Goal: Feedback & Contribution: Leave review/rating

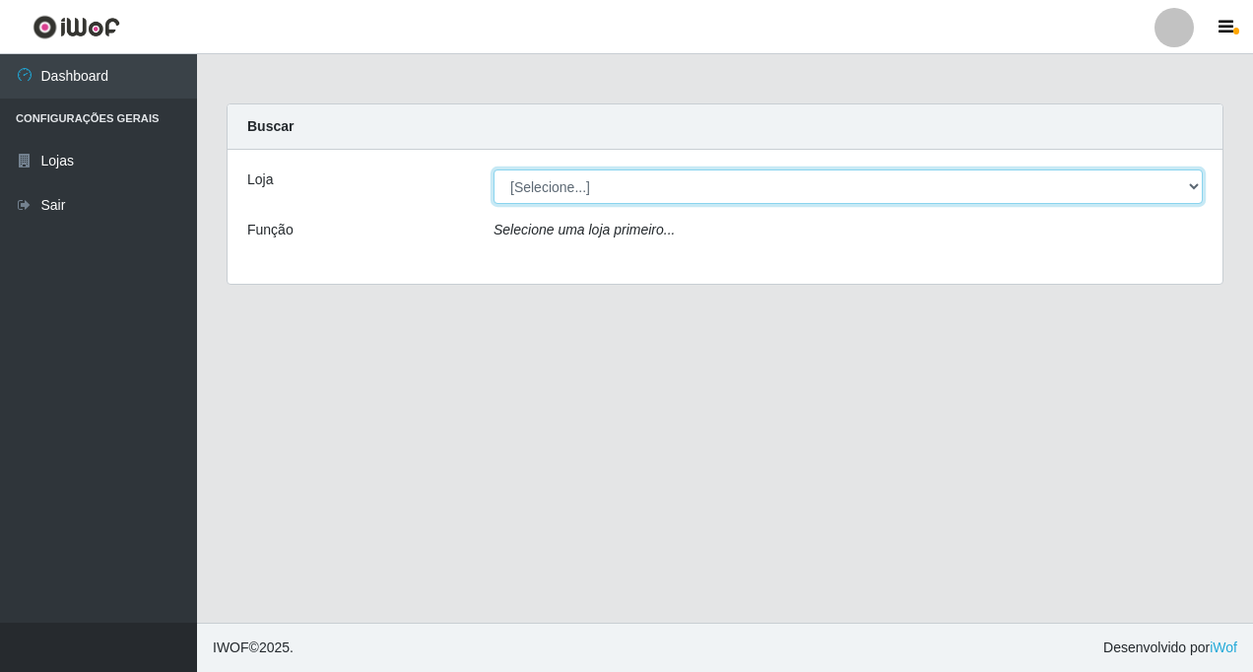
click at [1010, 188] on select "[Selecione...] Rede Fácil Construção" at bounding box center [848, 186] width 709 height 34
select select "318"
click at [494, 169] on select "[Selecione...] Rede Fácil Construção" at bounding box center [848, 186] width 709 height 34
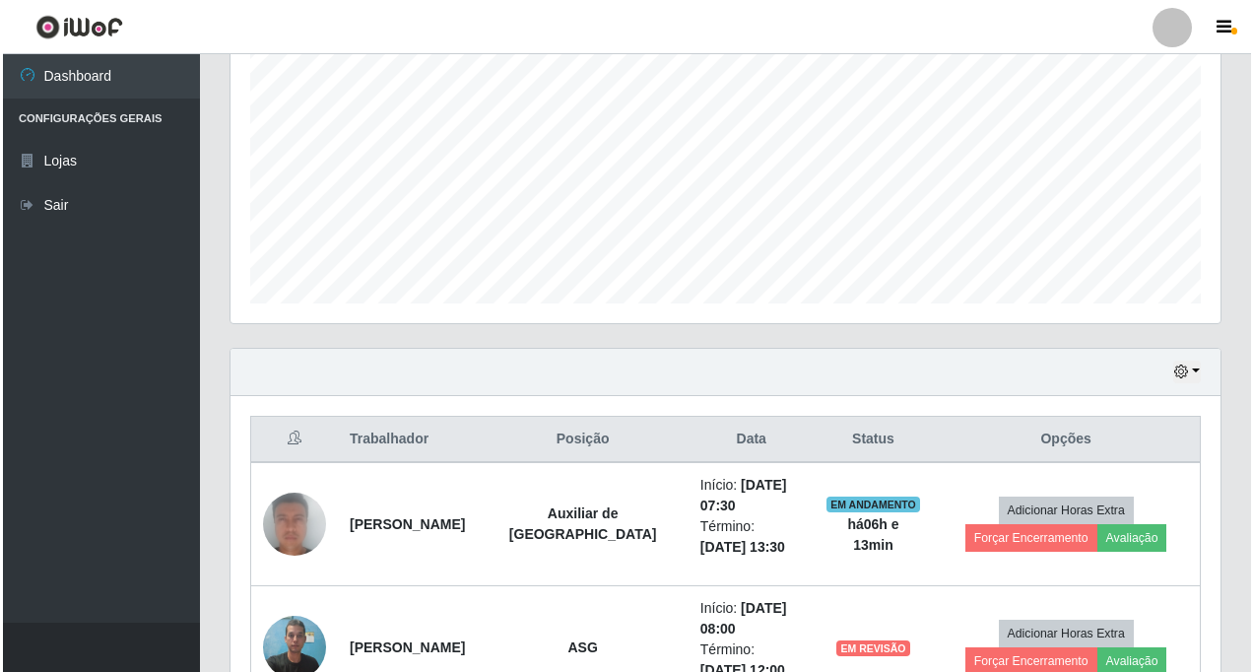
scroll to position [532, 0]
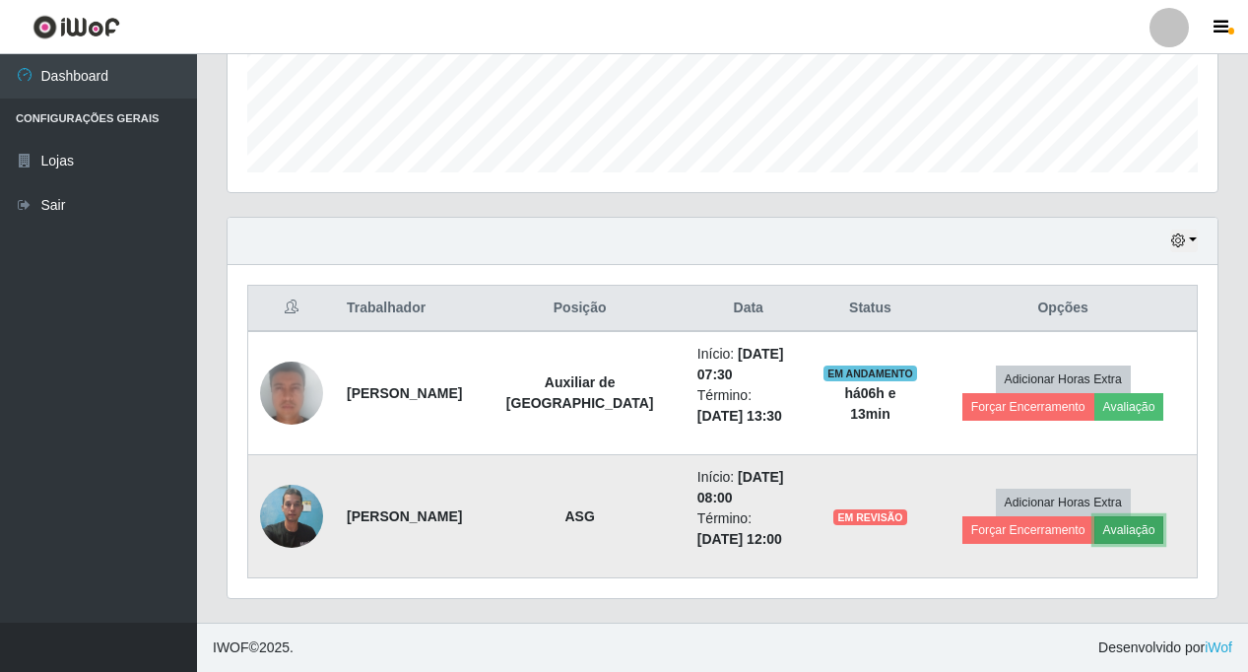
click at [1010, 529] on button "Avaliação" at bounding box center [1130, 530] width 70 height 28
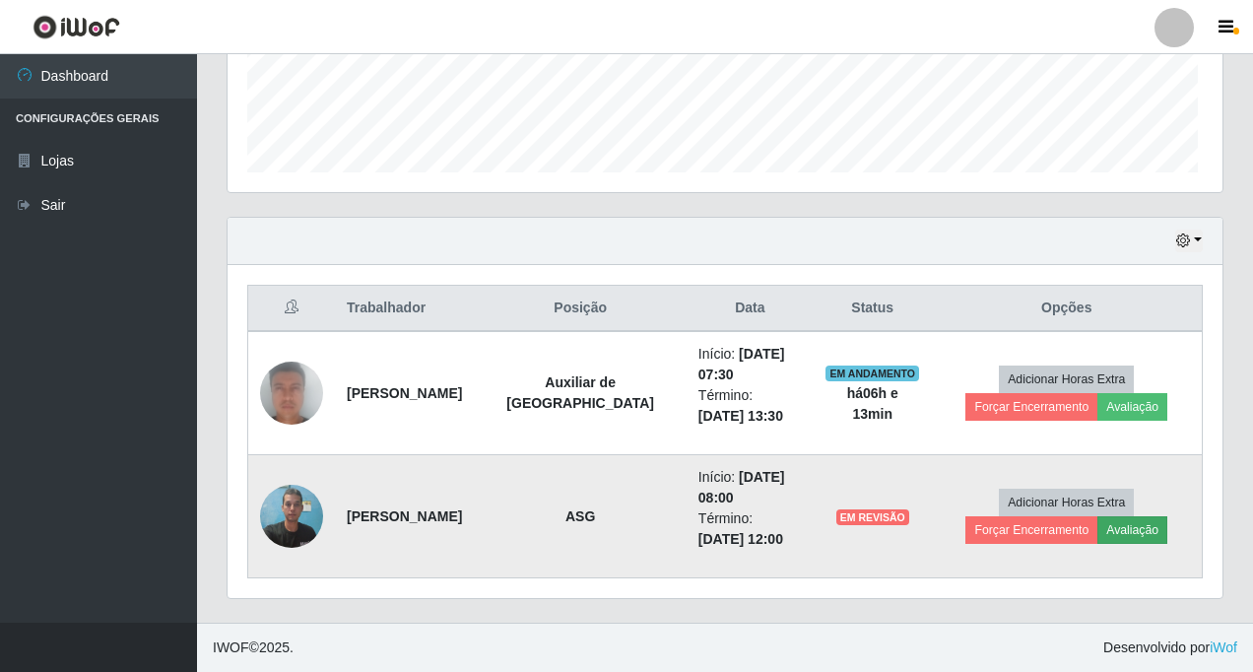
scroll to position [409, 980]
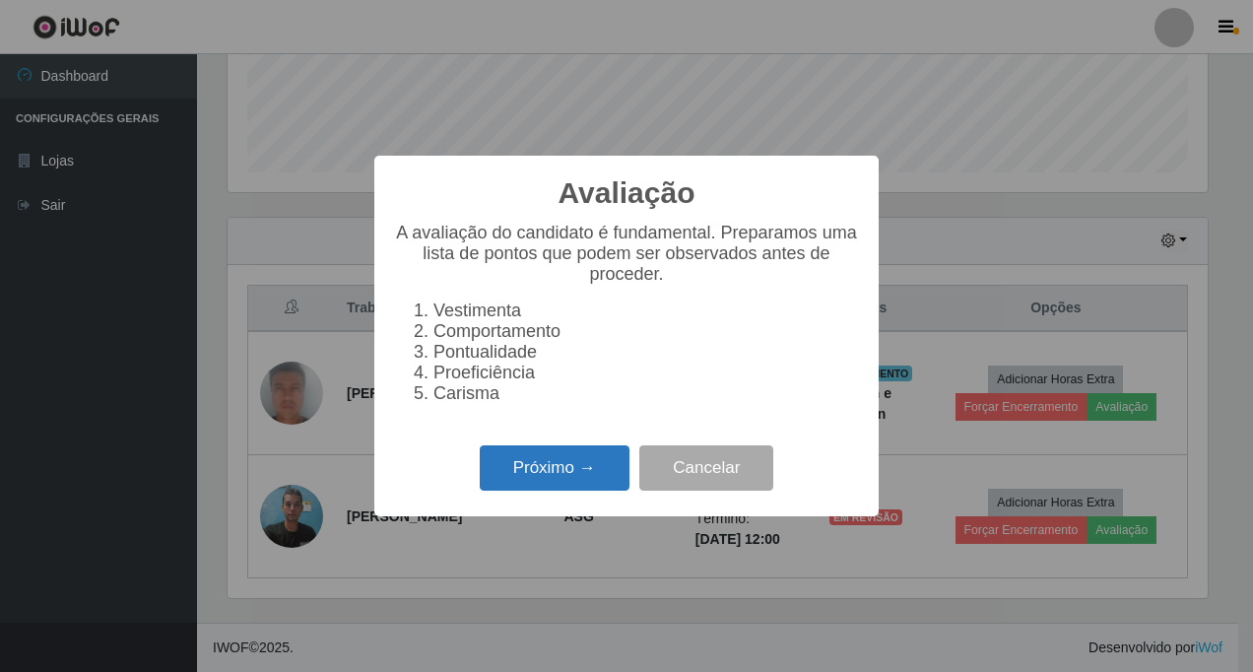
click at [524, 473] on button "Próximo →" at bounding box center [555, 468] width 150 height 46
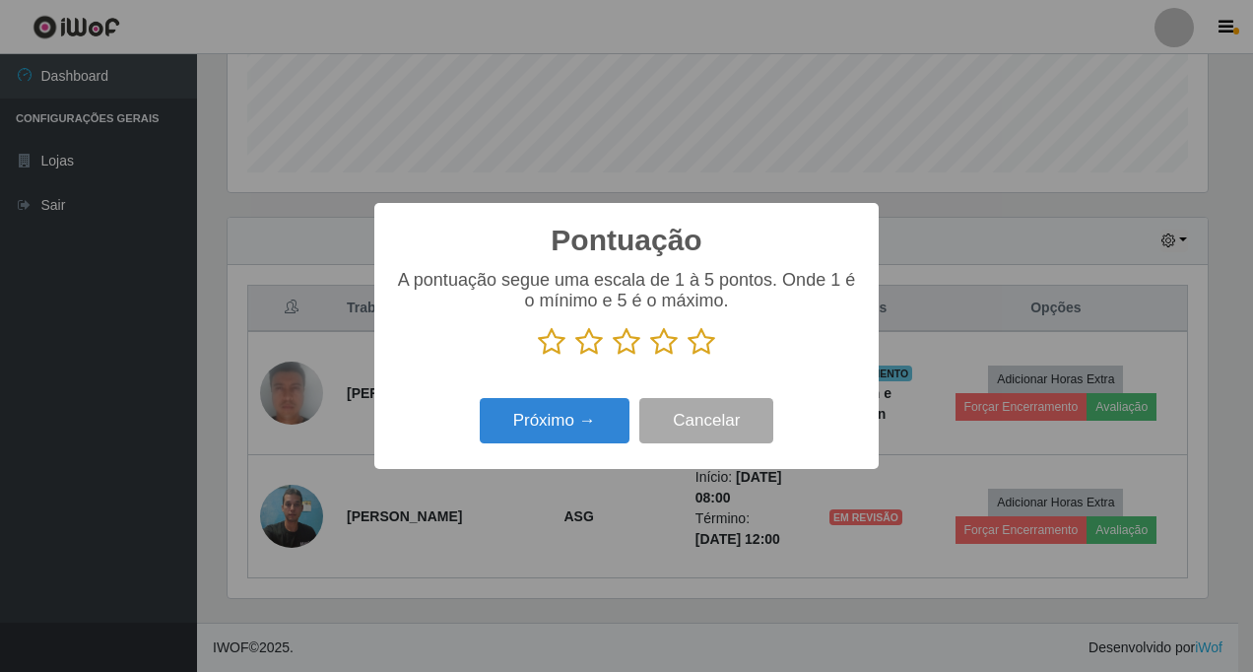
click at [698, 353] on icon at bounding box center [702, 342] width 28 height 30
click at [688, 357] on input "radio" at bounding box center [688, 357] width 0 height 0
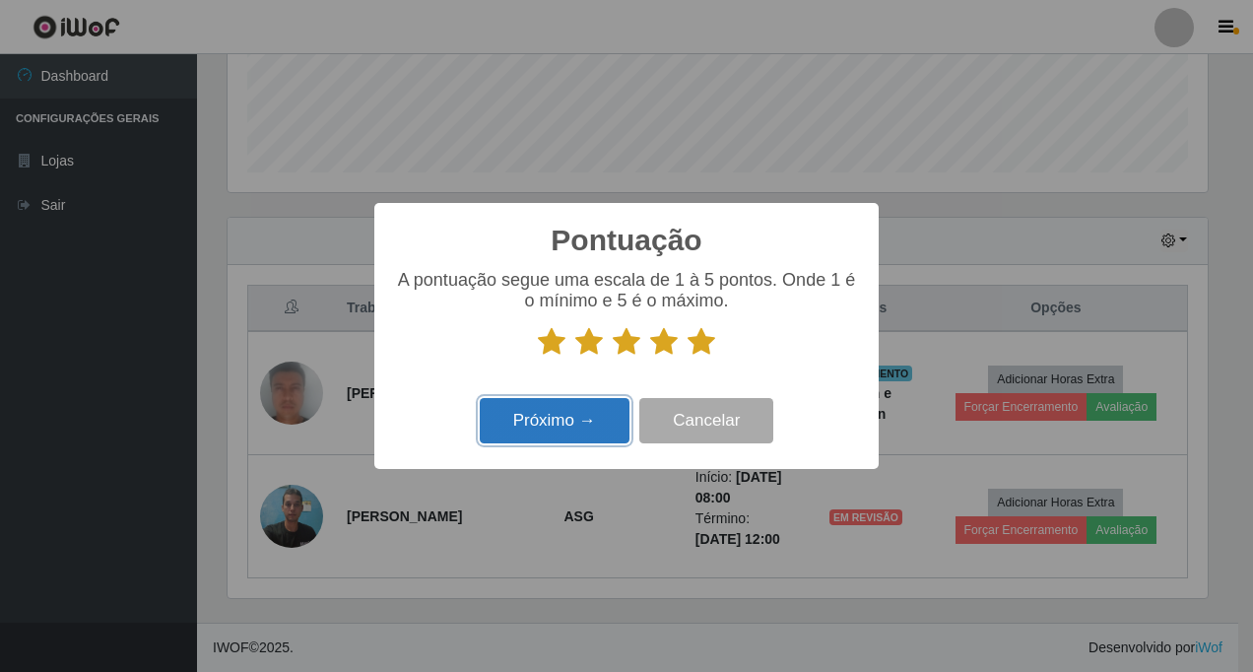
click at [557, 426] on button "Próximo →" at bounding box center [555, 421] width 150 height 46
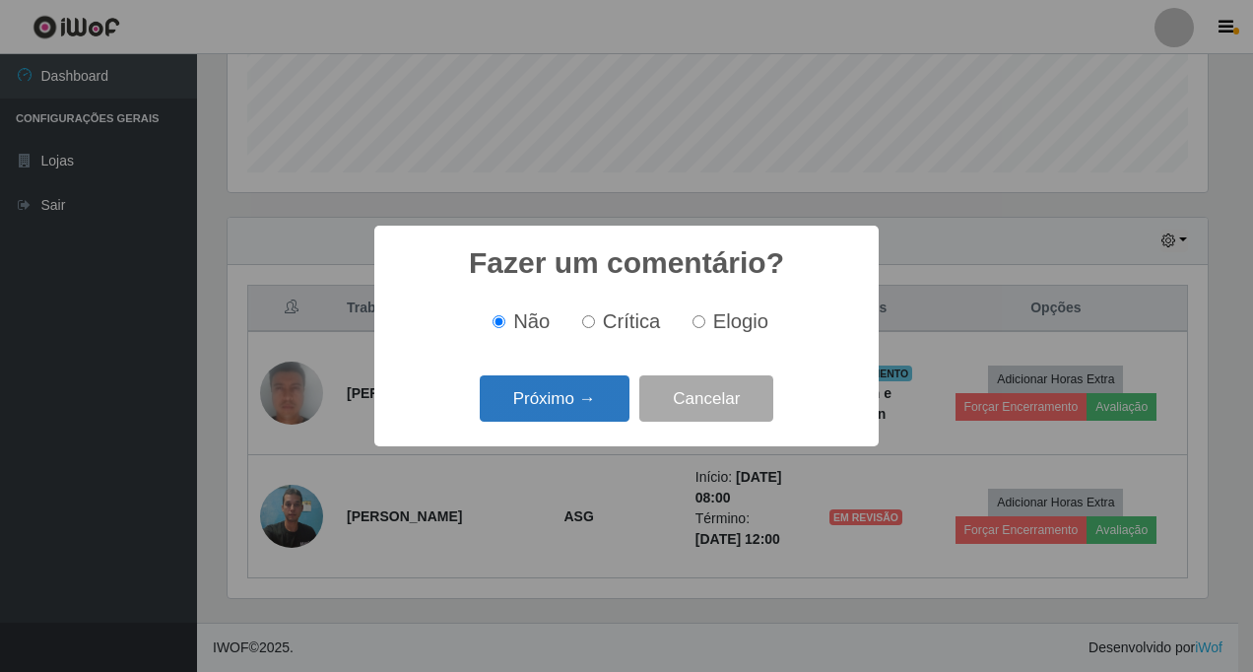
click at [572, 410] on button "Próximo →" at bounding box center [555, 398] width 150 height 46
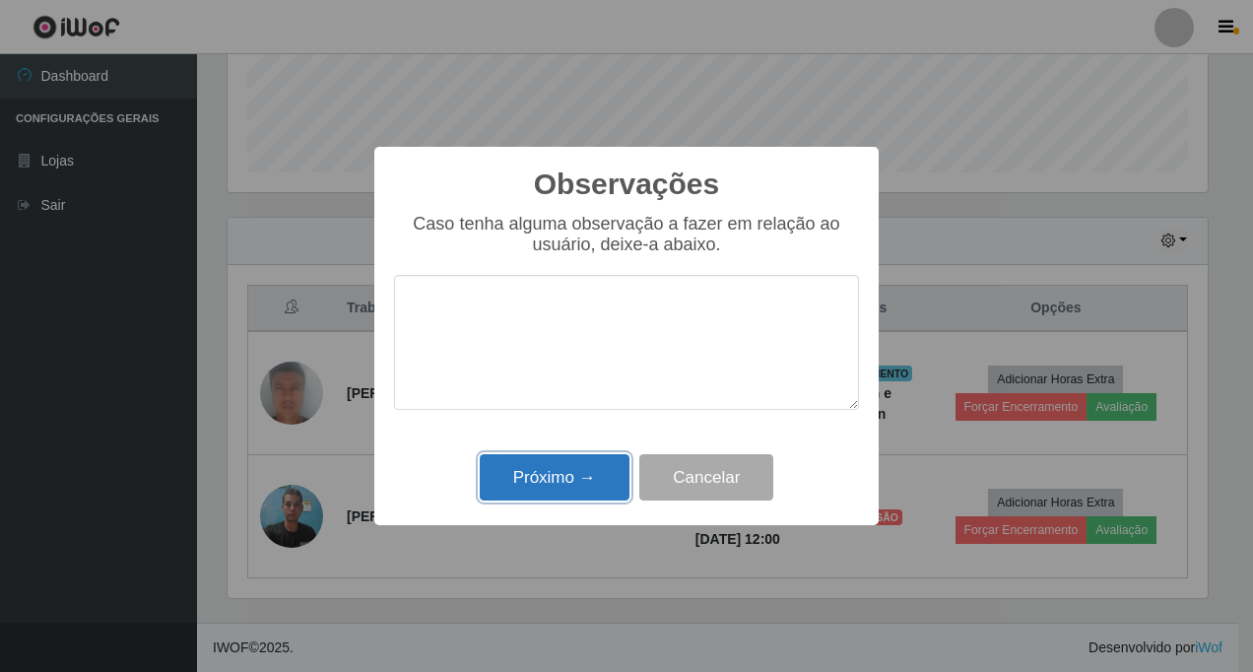
click at [569, 473] on button "Próximo →" at bounding box center [555, 477] width 150 height 46
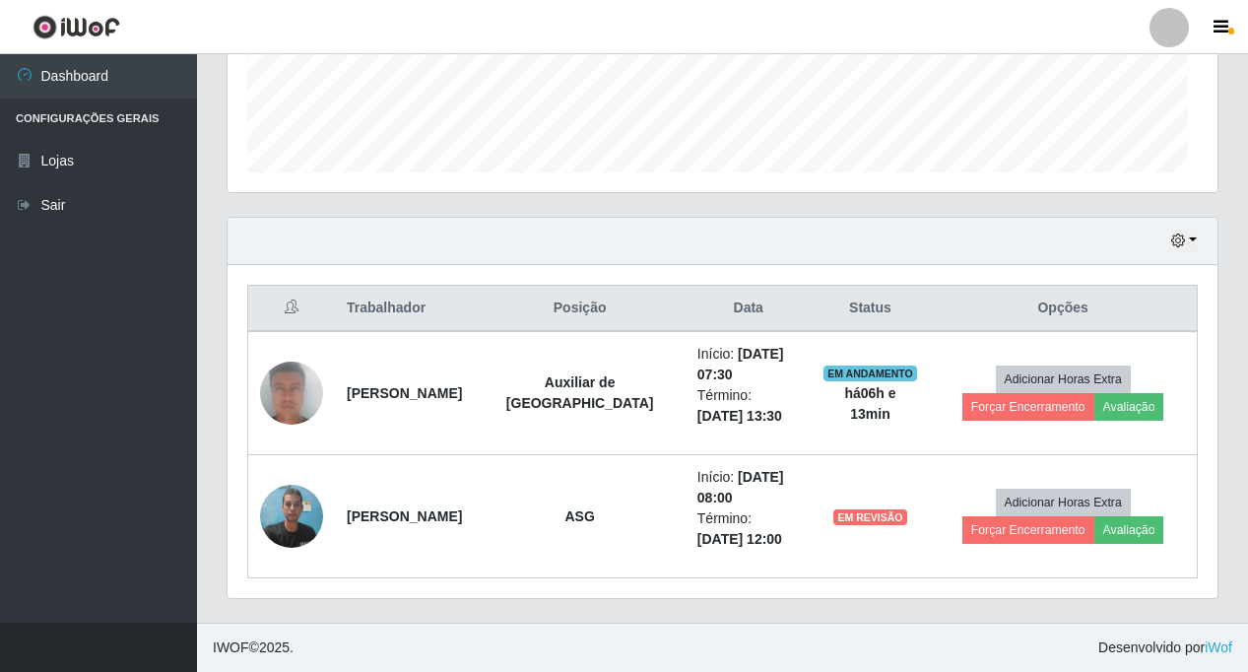
scroll to position [409, 990]
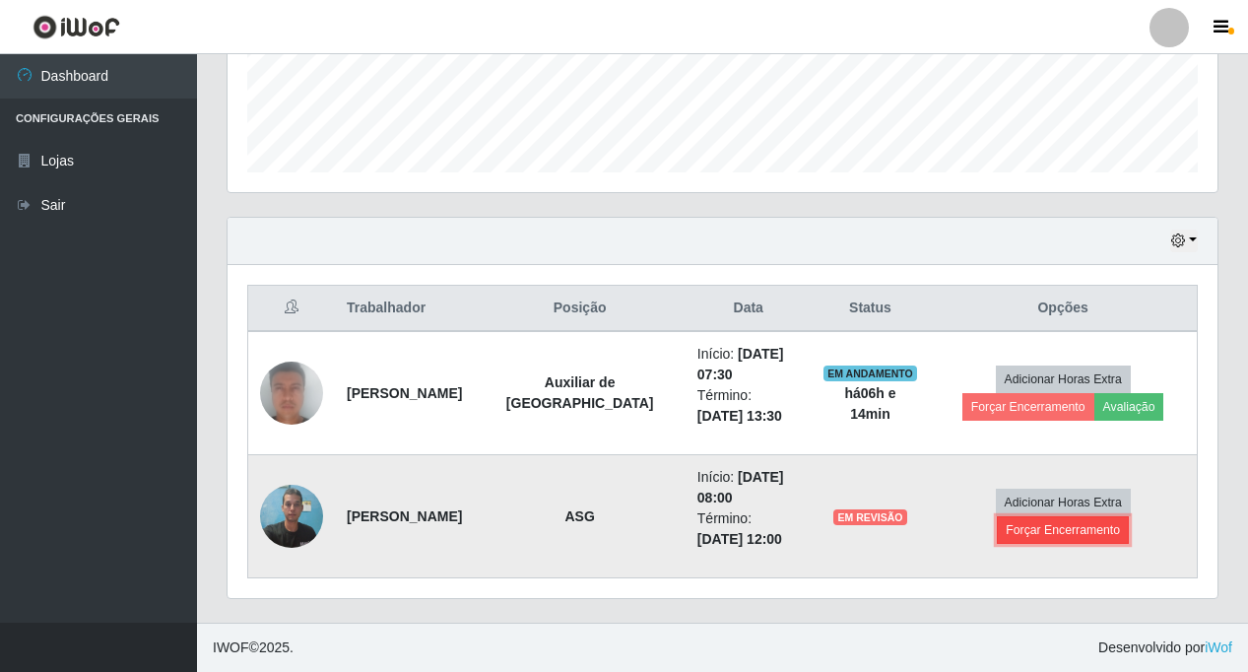
click at [1010, 527] on button "Forçar Encerramento" at bounding box center [1063, 530] width 132 height 28
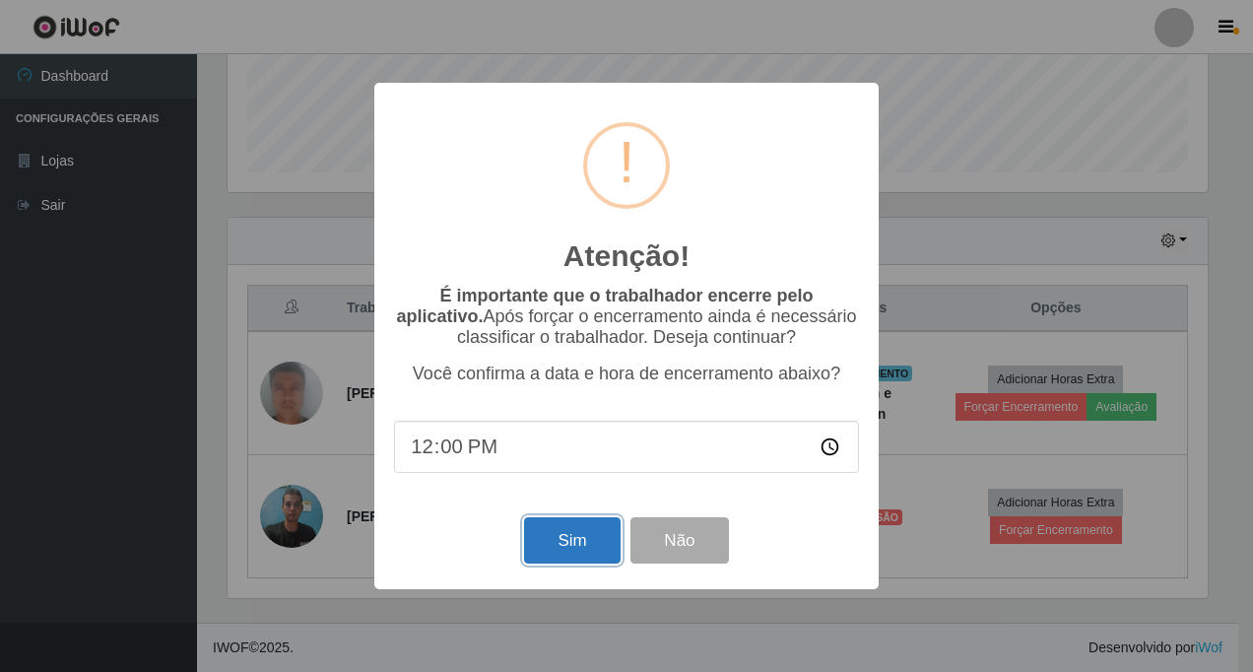
click at [550, 548] on button "Sim" at bounding box center [572, 540] width 96 height 46
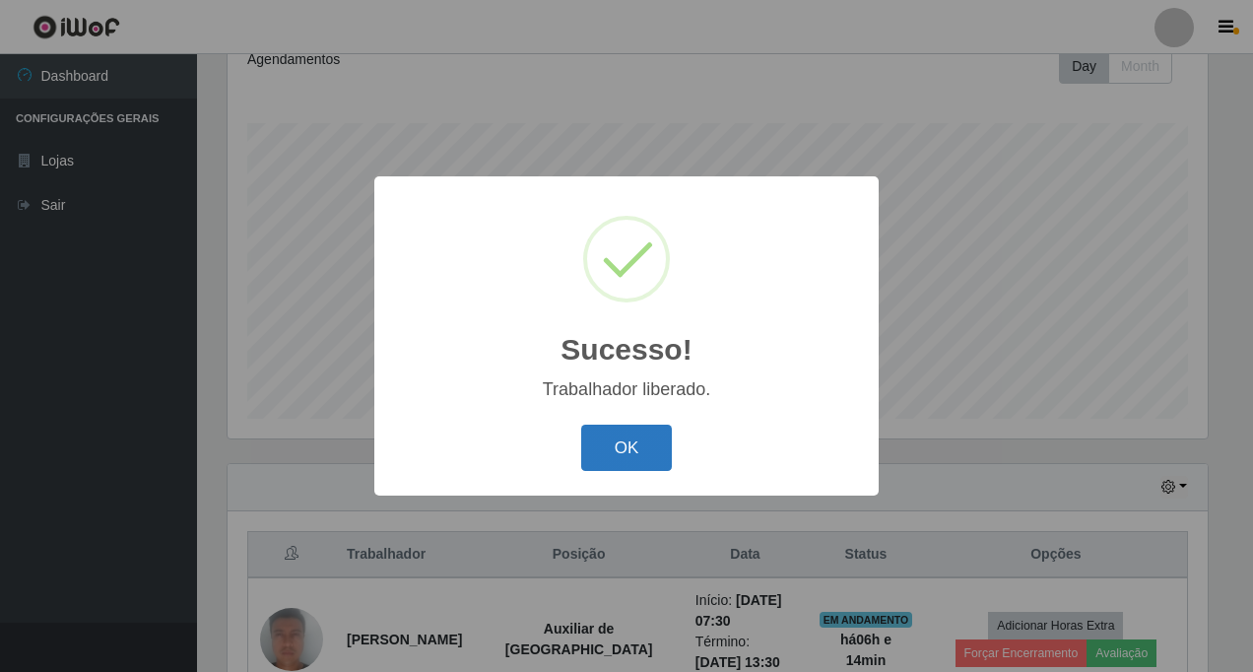
click at [632, 448] on button "OK" at bounding box center [627, 448] width 92 height 46
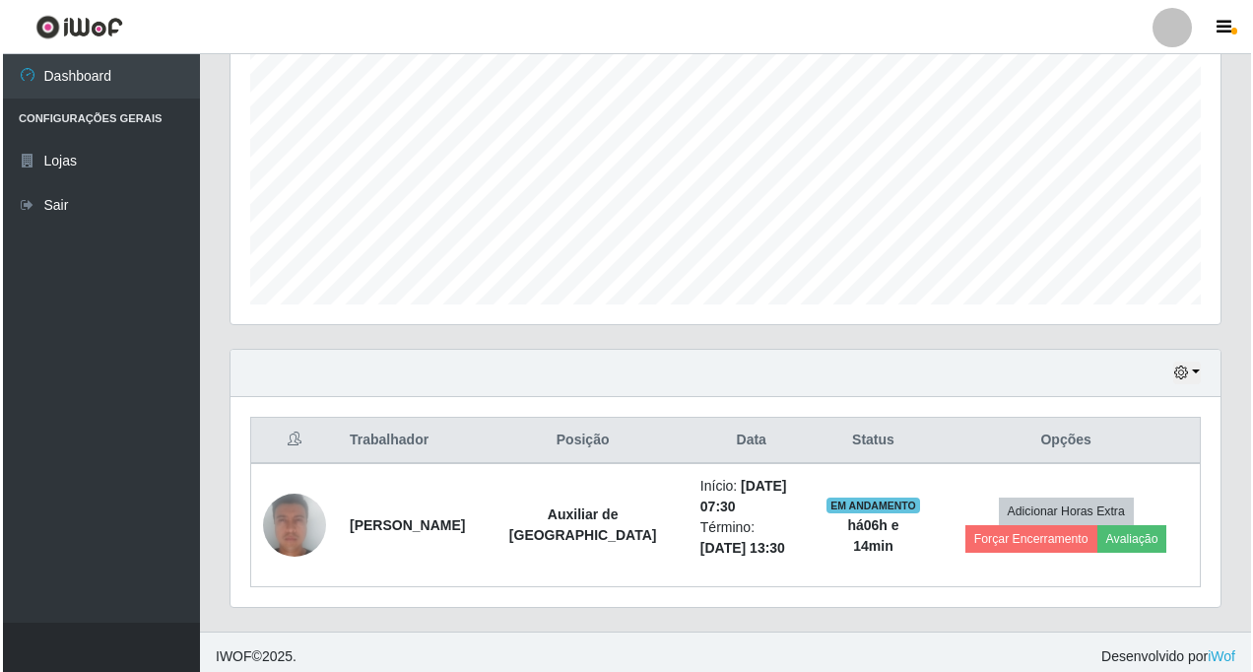
scroll to position [409, 0]
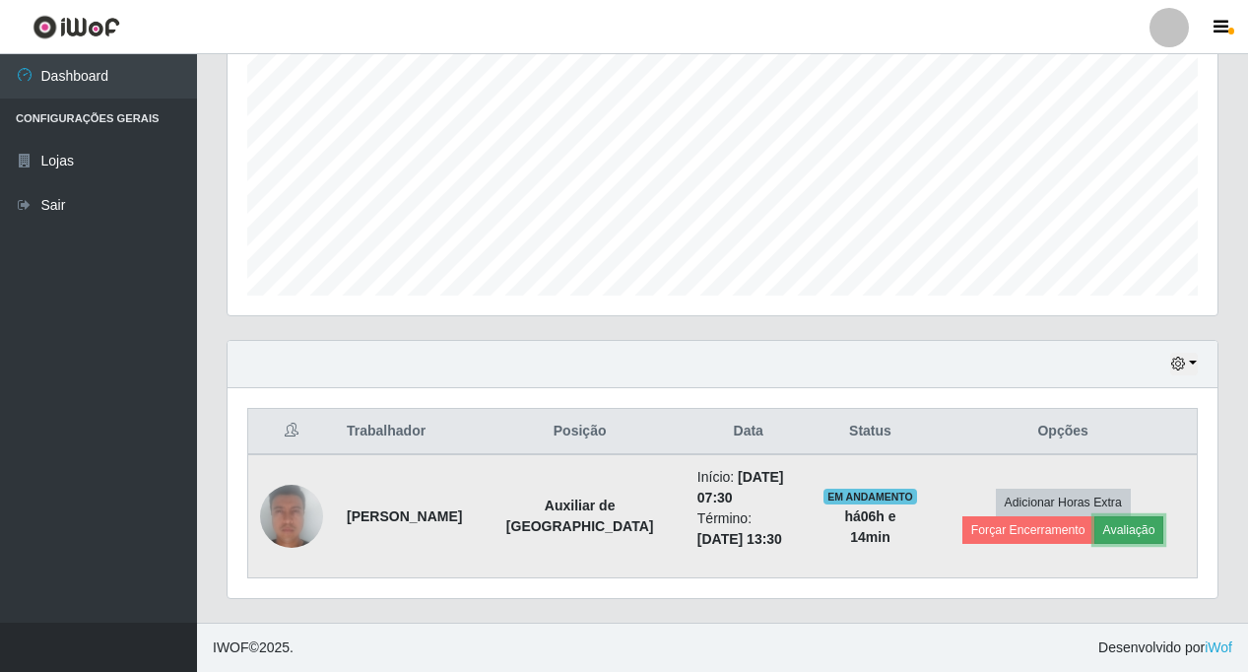
click at [1010, 535] on button "Avaliação" at bounding box center [1130, 530] width 70 height 28
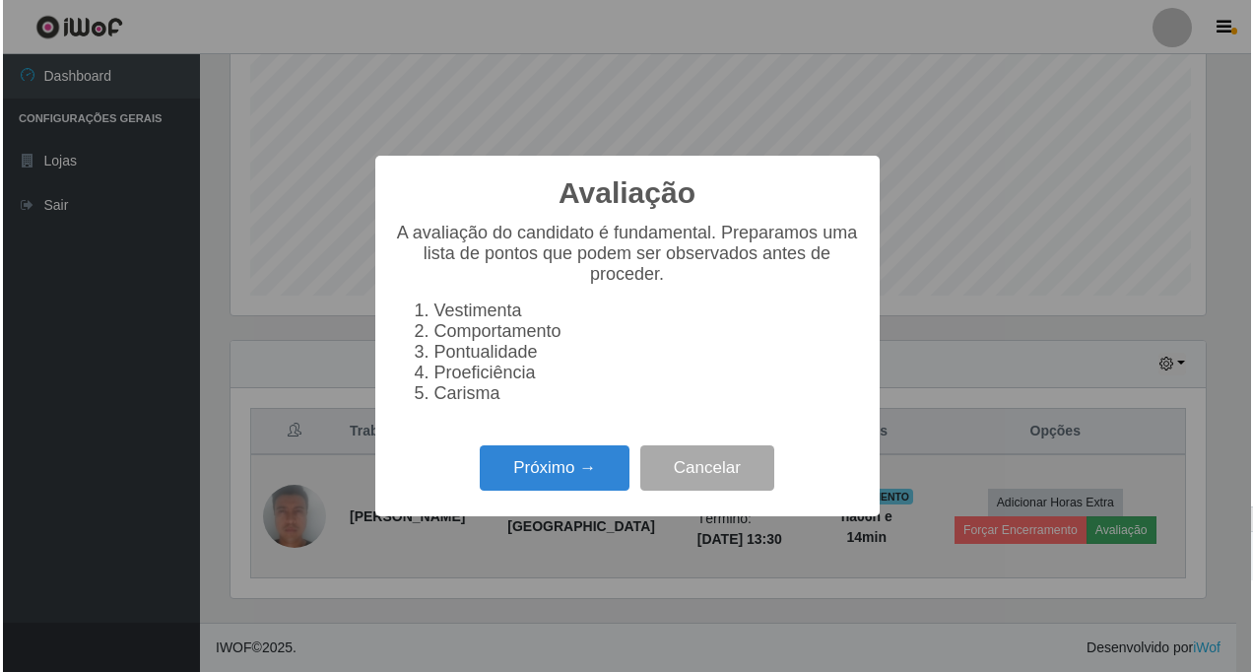
scroll to position [409, 980]
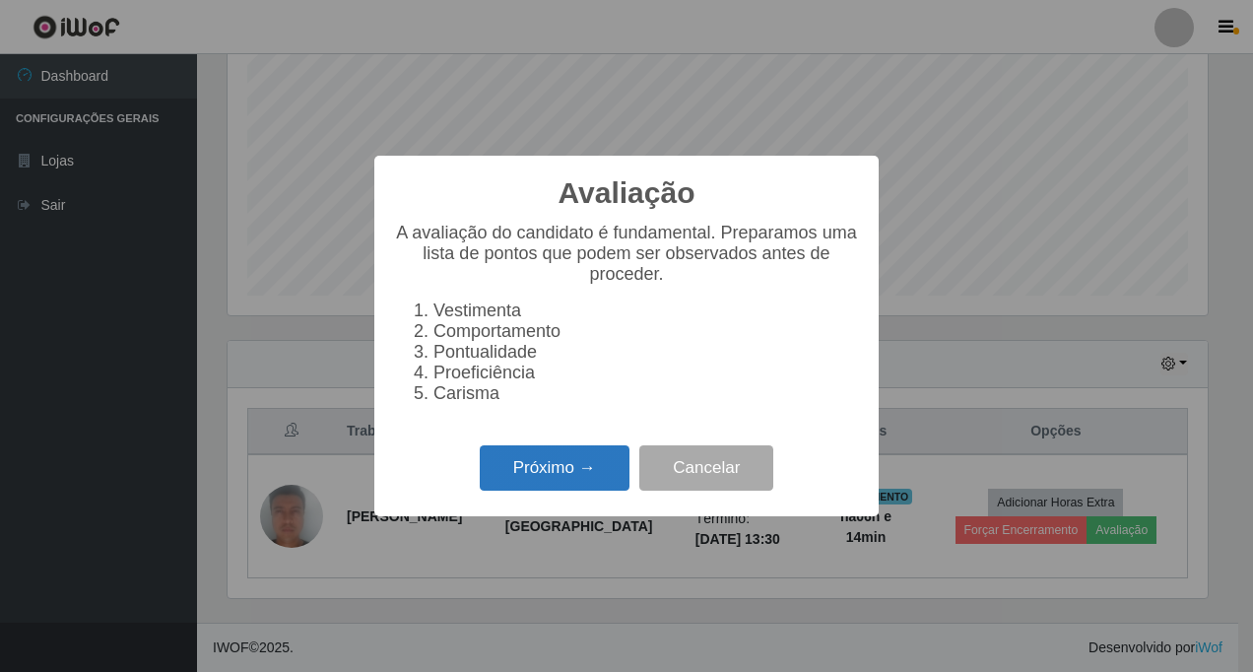
click at [528, 482] on button "Próximo →" at bounding box center [555, 468] width 150 height 46
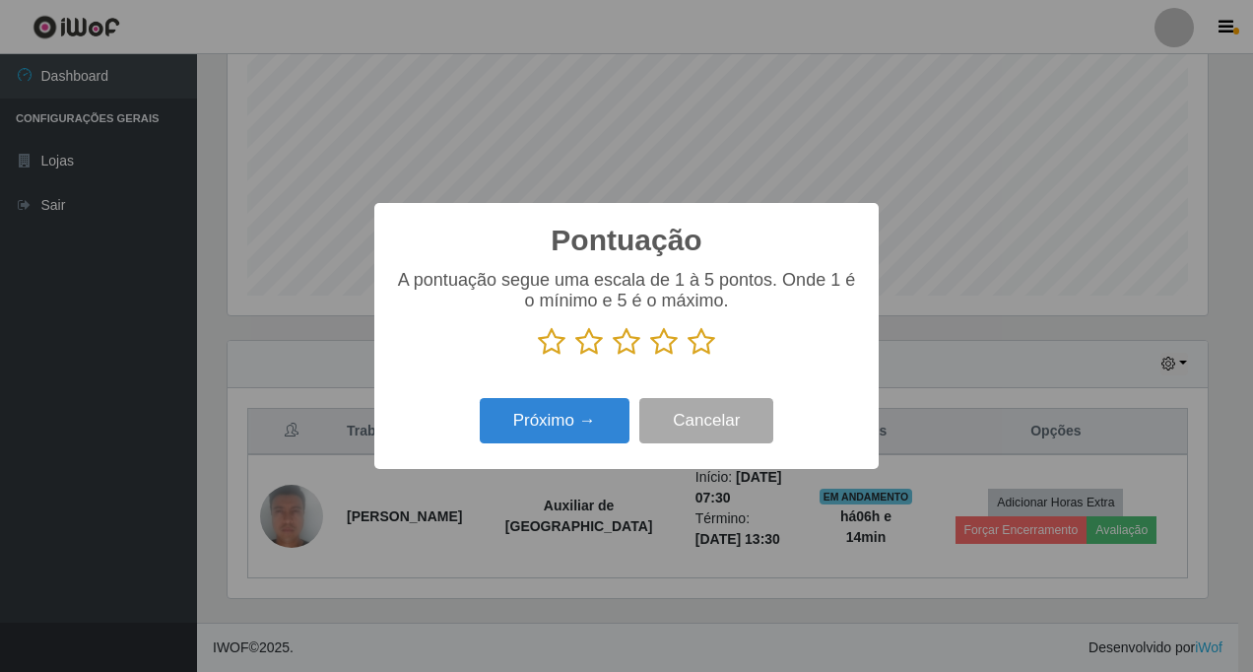
scroll to position [984761, 984189]
click at [705, 350] on icon at bounding box center [702, 342] width 28 height 30
click at [688, 357] on input "radio" at bounding box center [688, 357] width 0 height 0
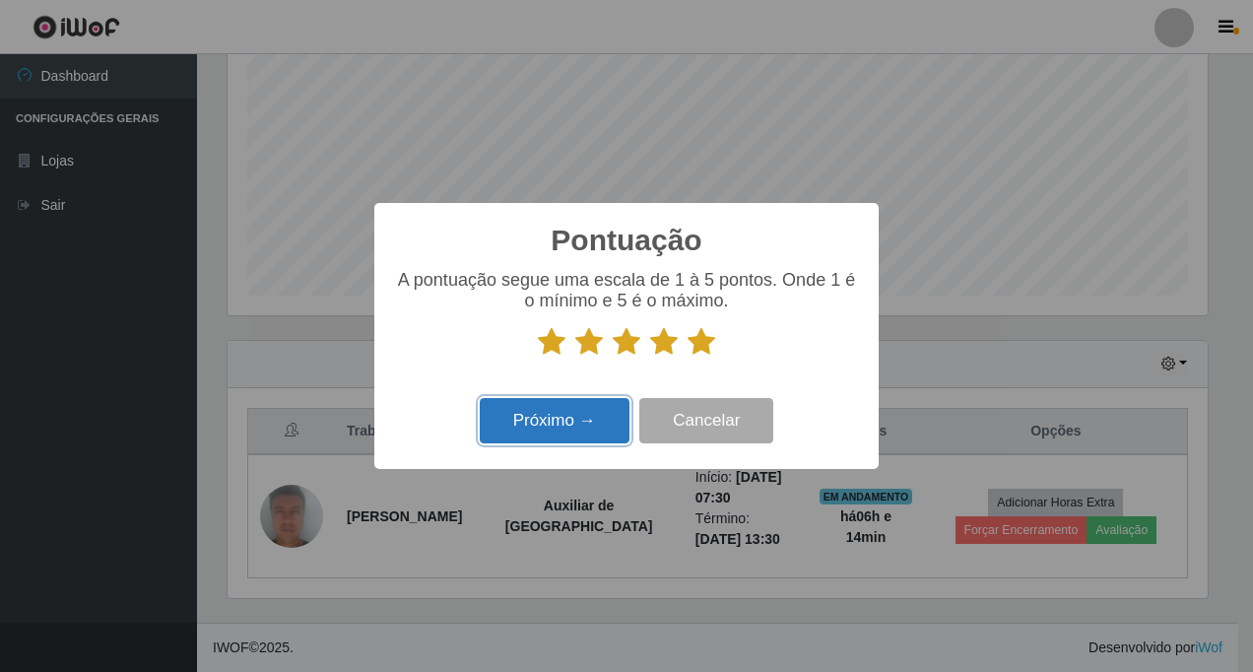
click at [552, 427] on button "Próximo →" at bounding box center [555, 421] width 150 height 46
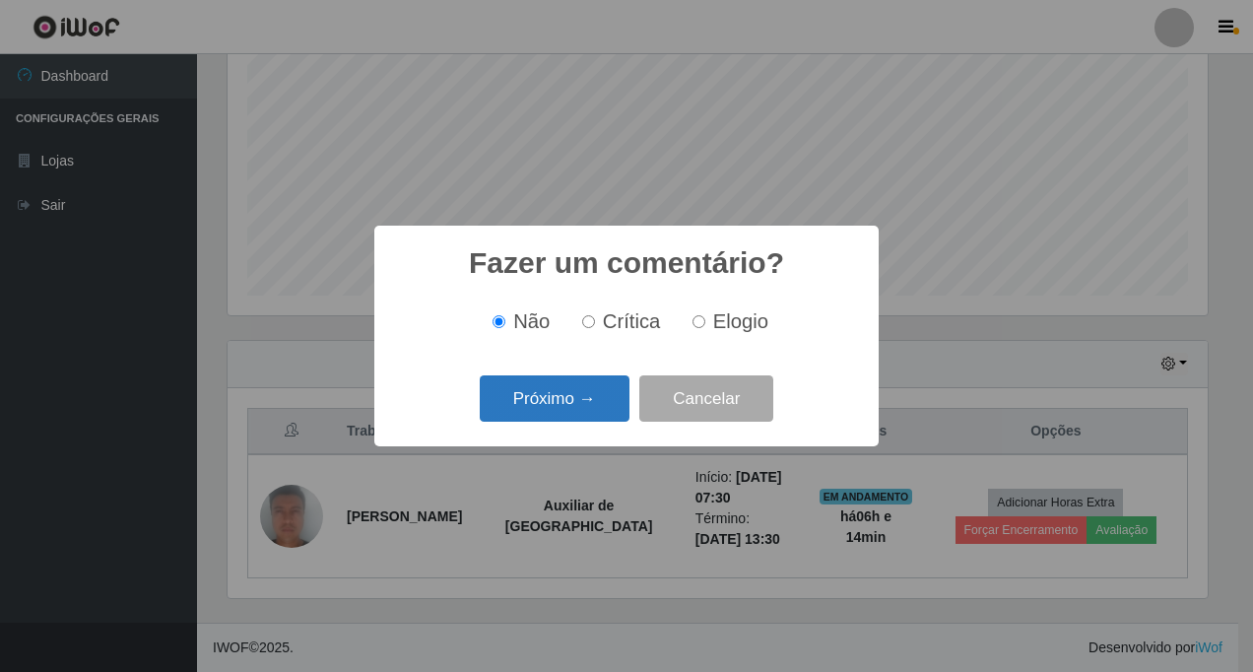
click at [569, 394] on button "Próximo →" at bounding box center [555, 398] width 150 height 46
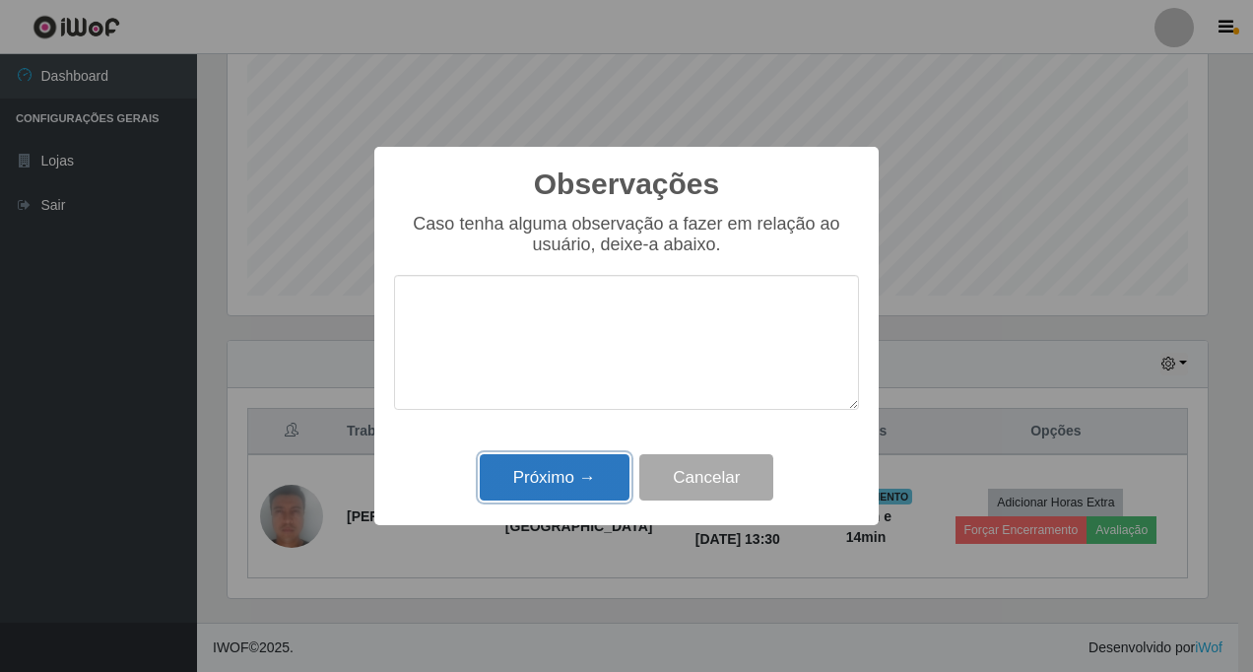
click at [579, 475] on button "Próximo →" at bounding box center [555, 477] width 150 height 46
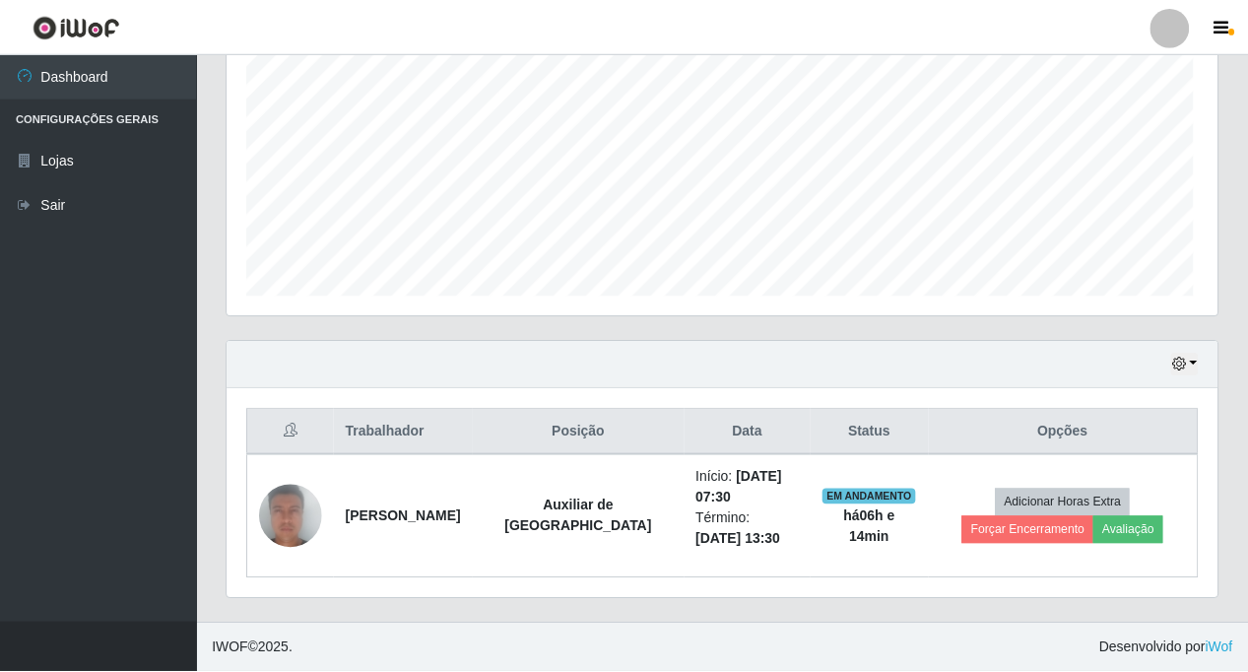
scroll to position [409, 990]
